Goal: Task Accomplishment & Management: Use online tool/utility

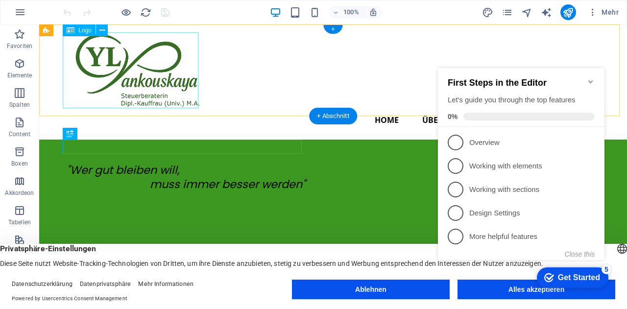
click at [159, 79] on div at bounding box center [333, 70] width 533 height 76
select select "px"
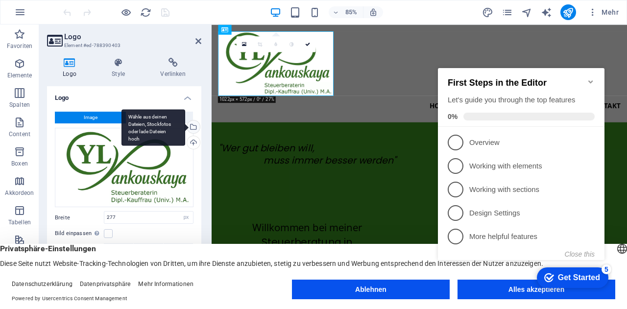
click at [194, 125] on div "Wähle aus deinen Dateien, Stockfotos oder lade Dateien hoch" at bounding box center [192, 128] width 15 height 15
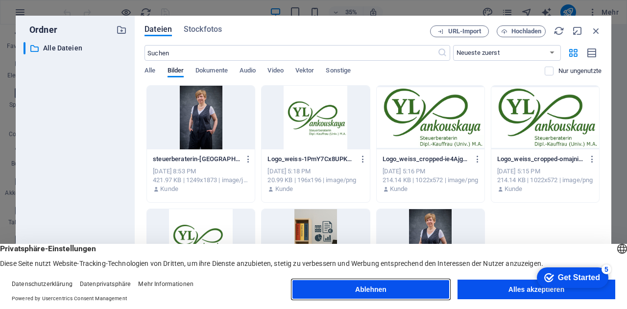
click at [394, 288] on button "Ablehnen" at bounding box center [371, 290] width 158 height 20
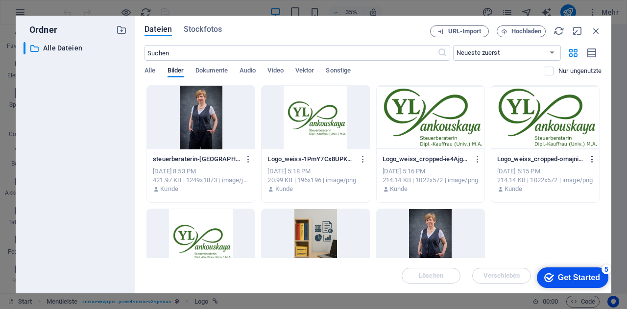
click at [590, 161] on icon "button" at bounding box center [592, 159] width 9 height 9
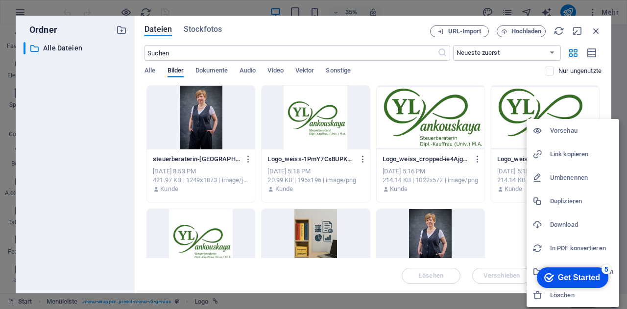
click at [570, 226] on h6 "Download" at bounding box center [581, 225] width 63 height 12
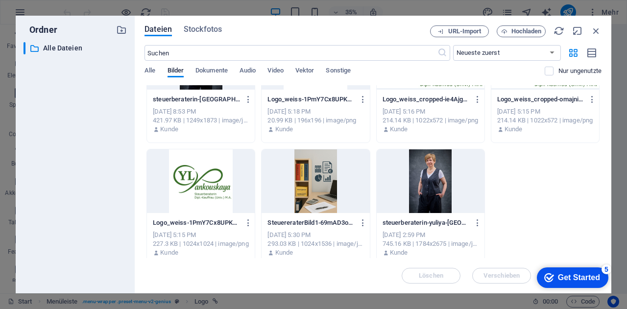
scroll to position [68, 0]
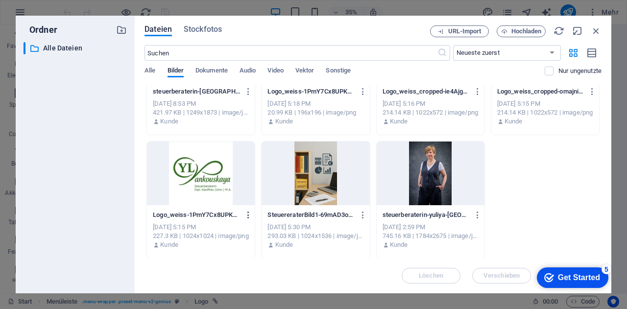
click at [247, 216] on icon "button" at bounding box center [248, 215] width 9 height 9
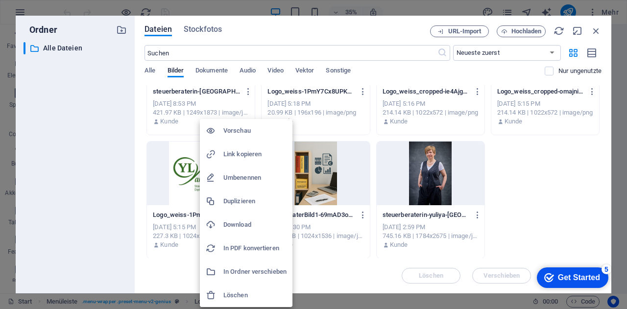
click at [245, 226] on h6 "Download" at bounding box center [254, 225] width 63 height 12
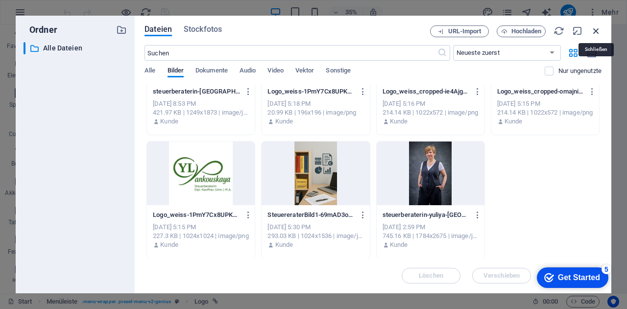
click at [597, 33] on icon "button" at bounding box center [596, 30] width 11 height 11
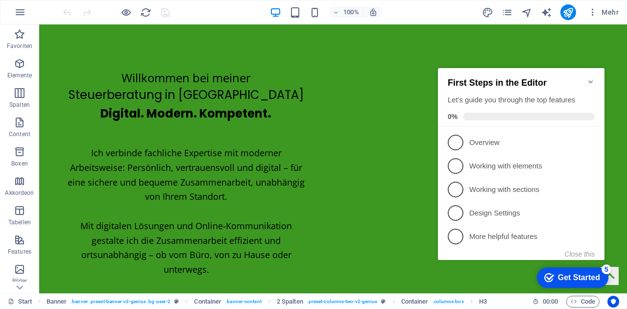
scroll to position [190, 0]
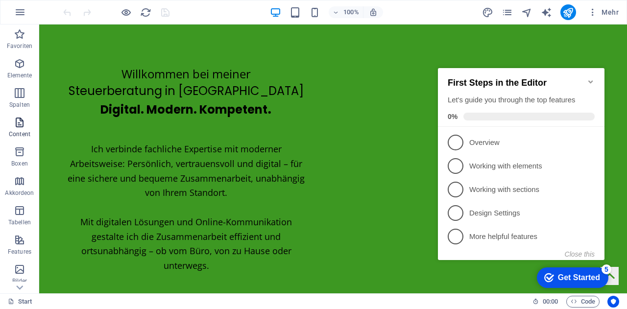
click at [22, 131] on p "Content" at bounding box center [20, 134] width 22 height 8
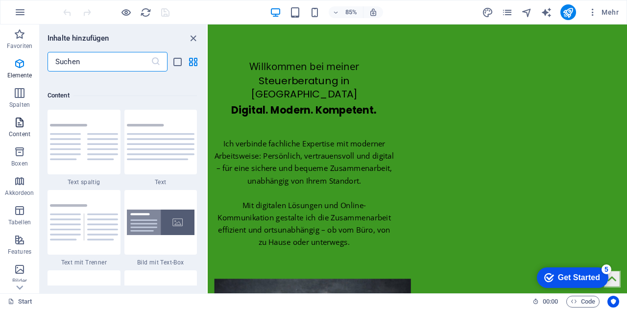
scroll to position [1715, 0]
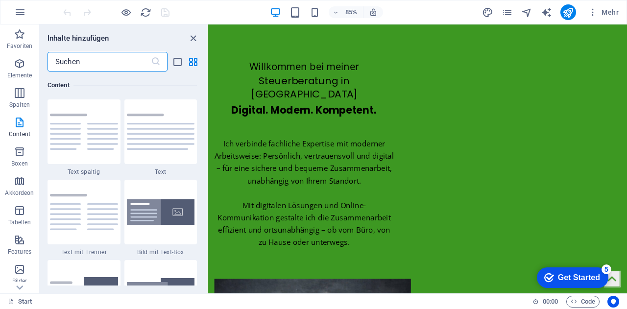
click at [137, 59] on input "text" at bounding box center [99, 62] width 103 height 20
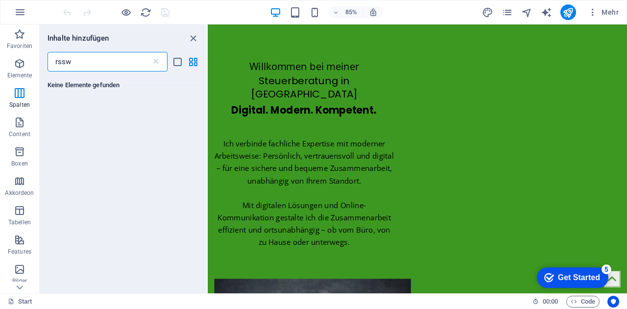
scroll to position [0, 0]
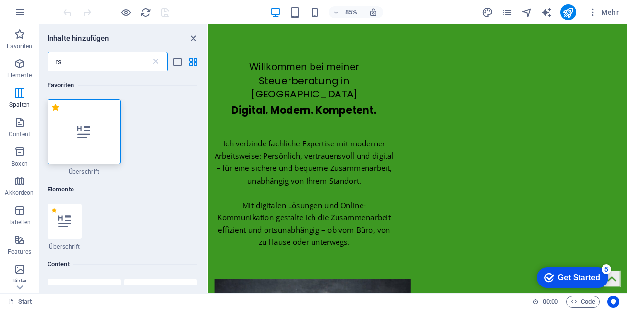
type input "r"
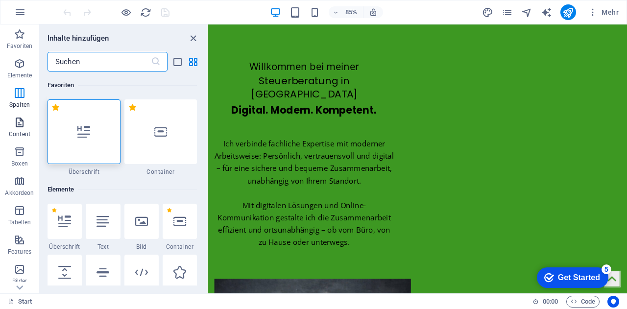
click at [27, 122] on span "Content" at bounding box center [19, 129] width 39 height 24
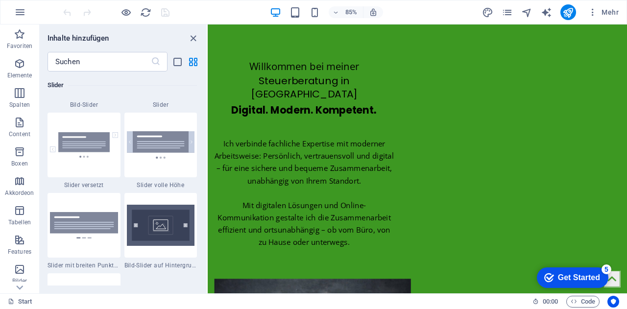
scroll to position [5282, 0]
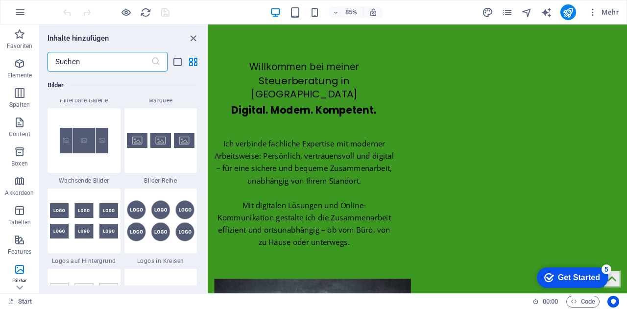
click at [86, 61] on input "text" at bounding box center [99, 62] width 103 height 20
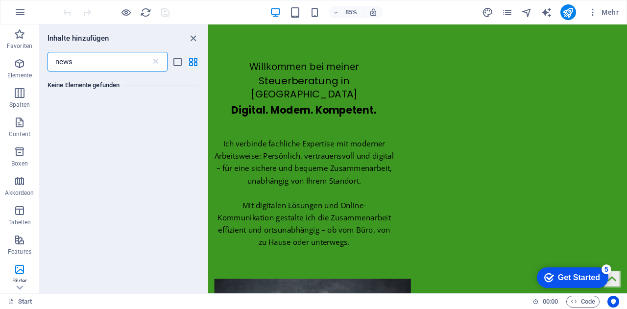
scroll to position [0, 0]
type input "n"
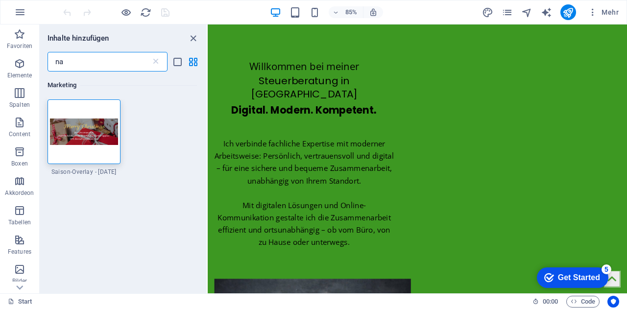
type input "n"
